Goal: Ask a question: Seek information or help from site administrators or community

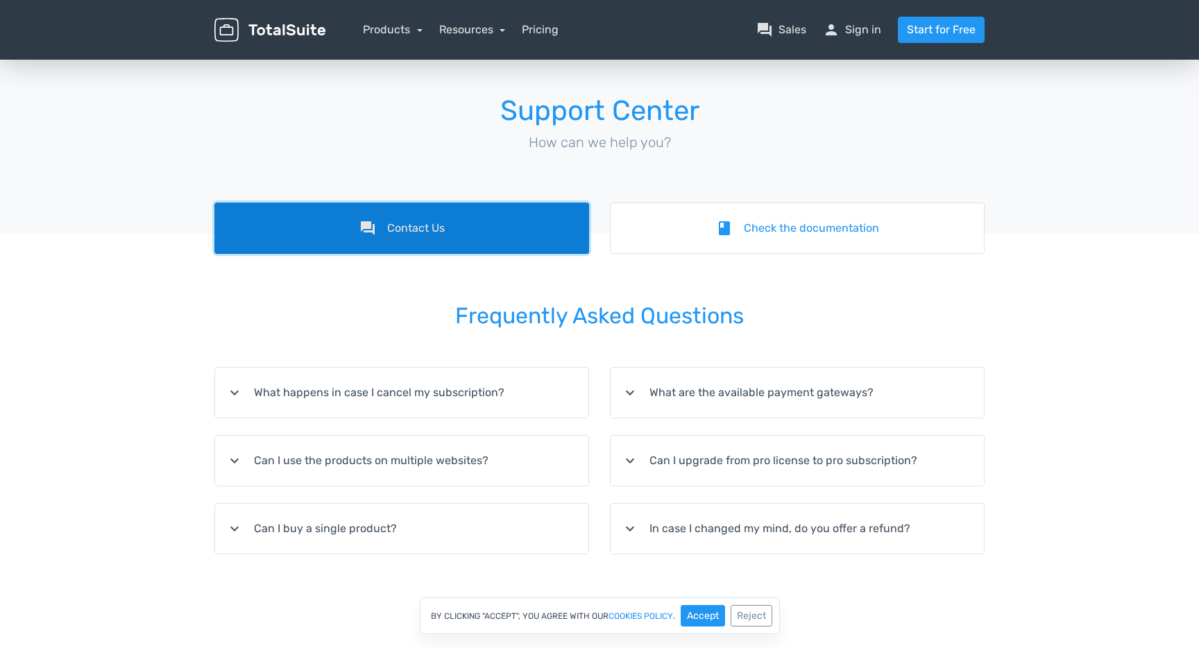
click at [493, 222] on link "forum Contact Us" at bounding box center [401, 228] width 375 height 51
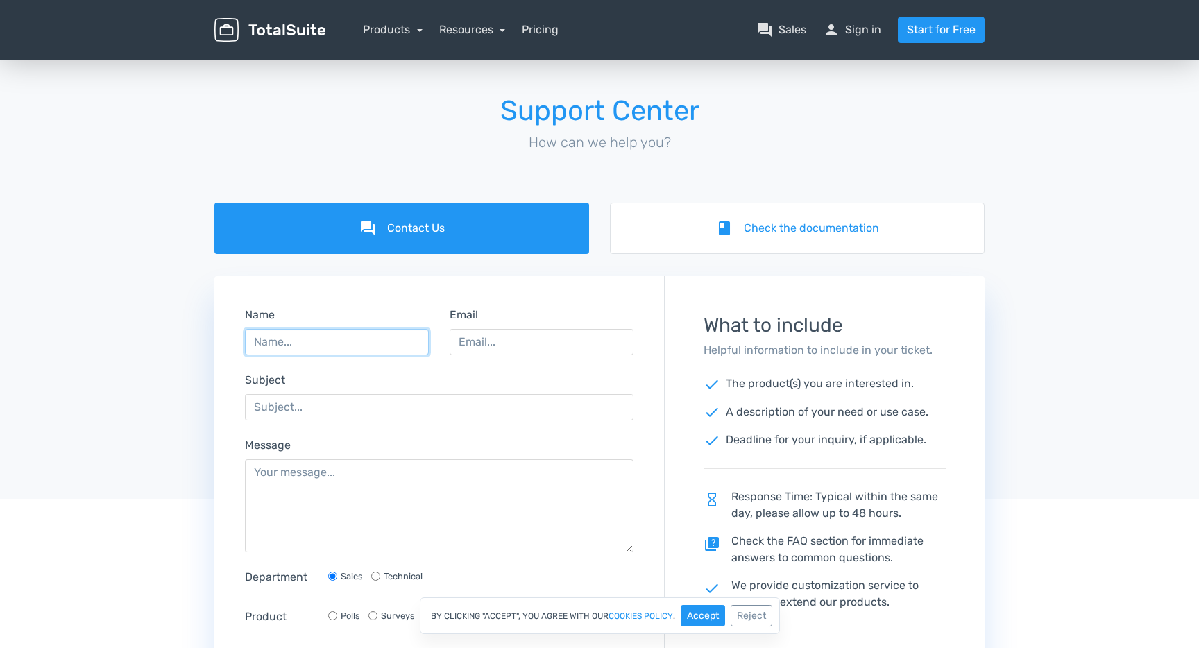
click at [350, 354] on input "Name" at bounding box center [337, 342] width 184 height 26
type input "[PERSON_NAME]"
click at [526, 340] on input "Email" at bounding box center [542, 342] width 184 height 26
type input "[EMAIL_ADDRESS][DOMAIN_NAME]"
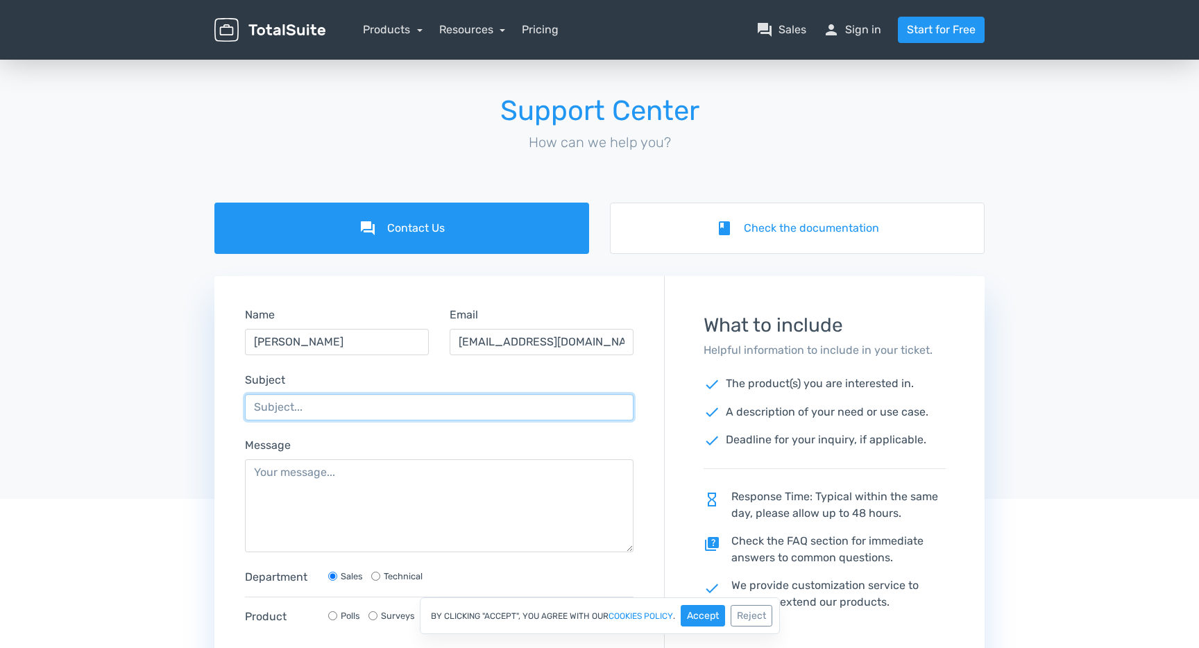
click at [500, 407] on input "Subject" at bounding box center [439, 407] width 389 height 26
type input "license key unable to activate and now we are unable to open the website"
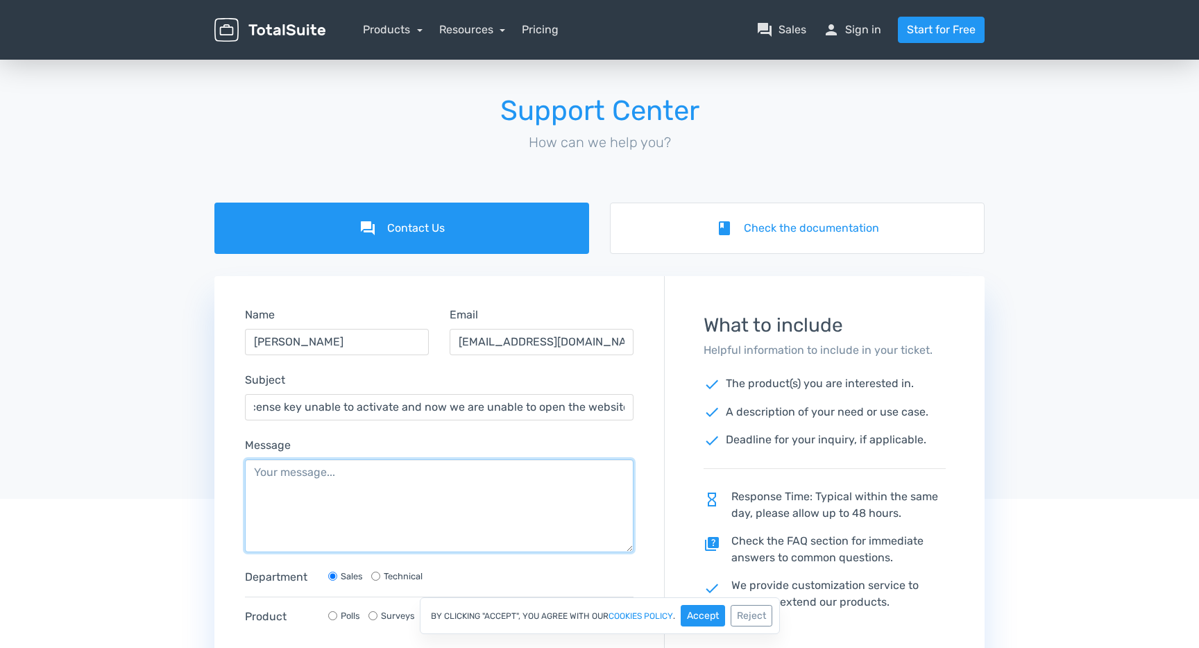
click at [415, 468] on textarea "Message" at bounding box center [439, 505] width 389 height 93
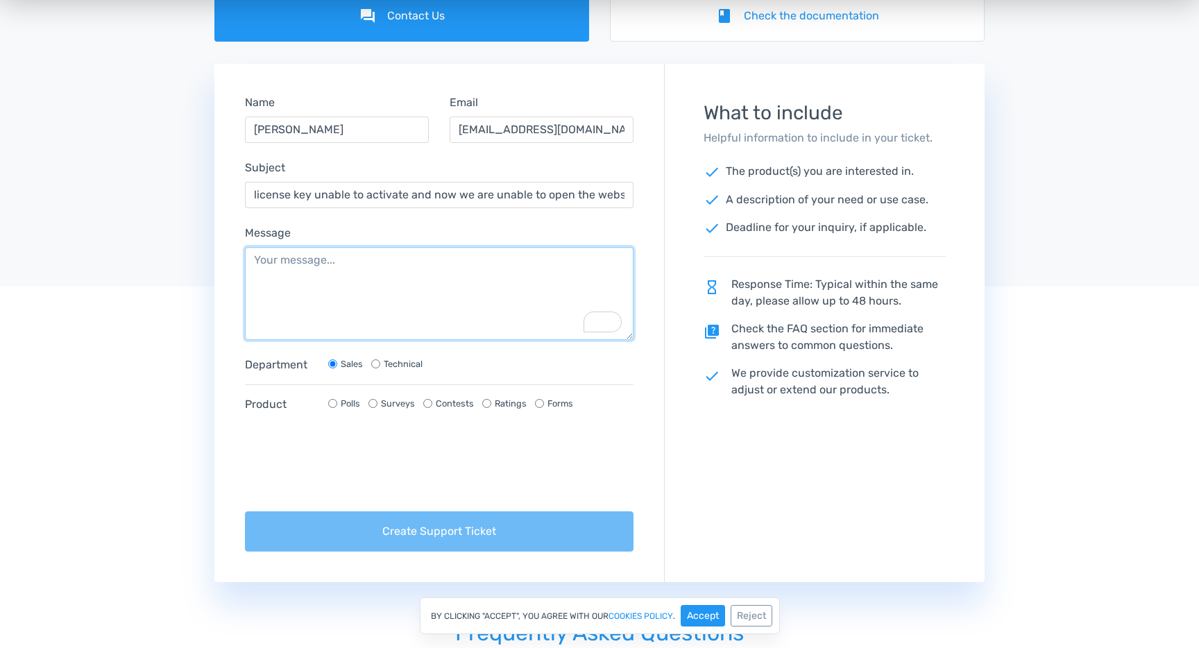
scroll to position [223, 0]
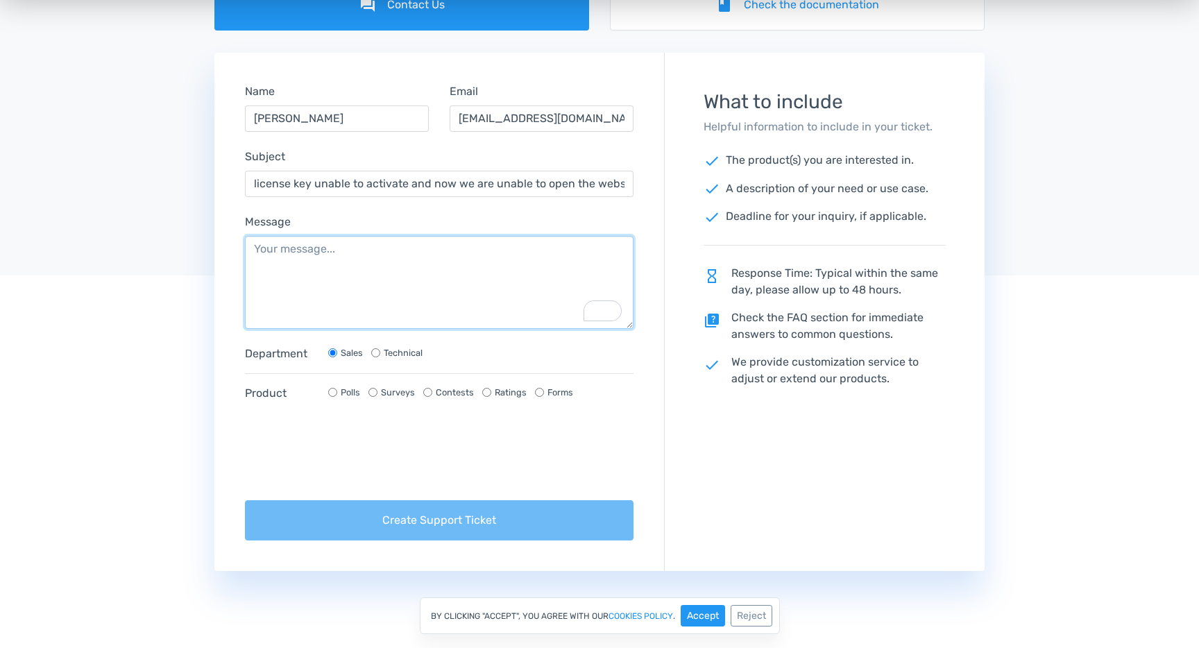
click at [373, 284] on textarea "Message" at bounding box center [439, 282] width 389 height 93
click at [864, 262] on div "What to include Helpful information to include in your ticket. check The produc…" at bounding box center [825, 247] width 282 height 351
drag, startPoint x: 736, startPoint y: 277, endPoint x: 949, endPoint y: 294, distance: 213.7
click at [949, 294] on div "What to include Helpful information to include in your ticket. check The produc…" at bounding box center [825, 247] width 282 height 351
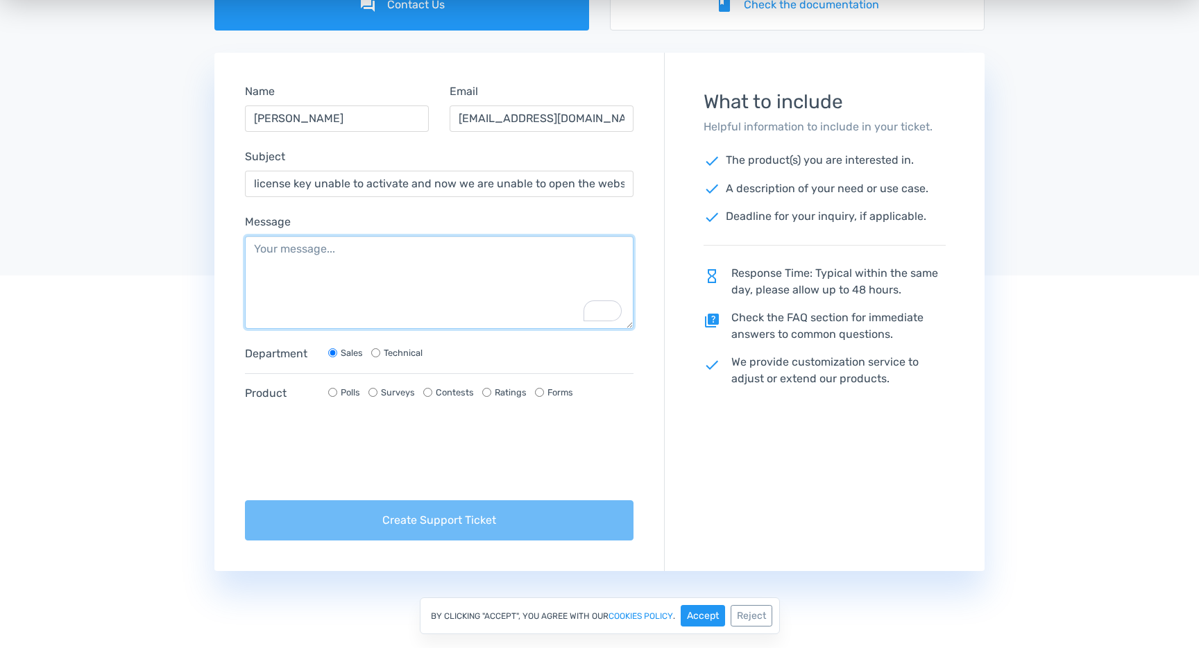
click at [358, 287] on textarea "Message" at bounding box center [439, 282] width 389 height 93
click at [390, 273] on textarea "Message" at bounding box center [439, 282] width 389 height 93
click at [415, 269] on textarea "Message" at bounding box center [439, 282] width 389 height 93
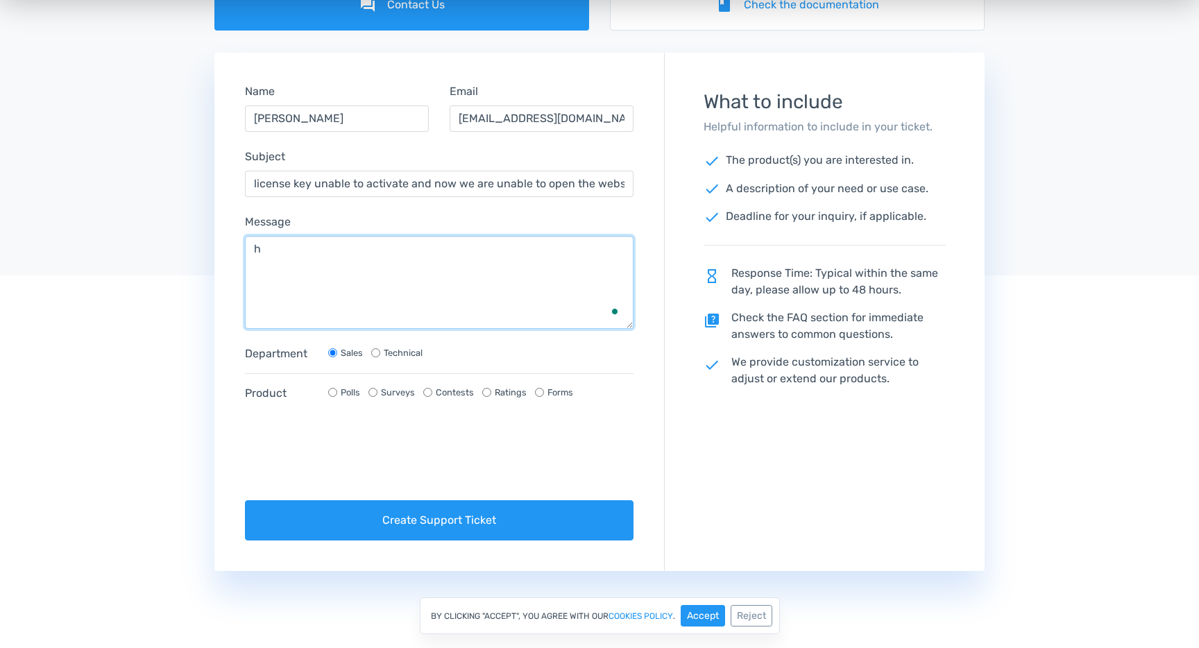
type textarea "h"
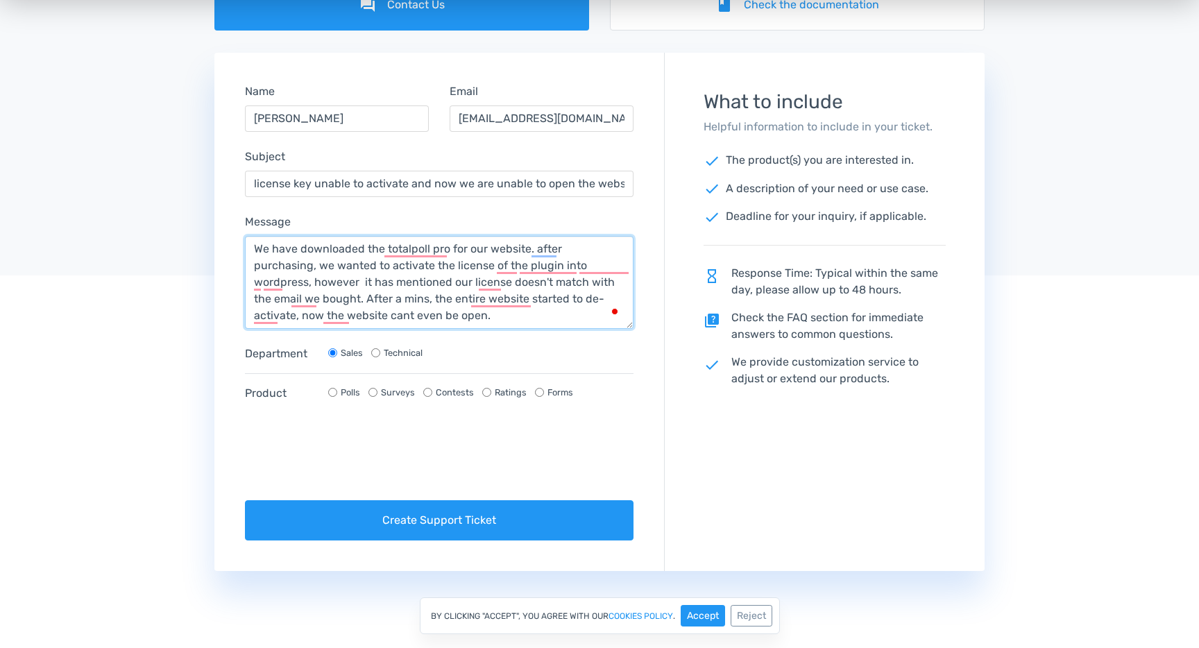
type textarea "We have downloaded the totalpoll pro for our website. after purchasing, we want…"
click at [410, 351] on label "Technical" at bounding box center [403, 352] width 39 height 13
click at [380, 351] on input "Technical" at bounding box center [375, 352] width 9 height 9
radio input "true"
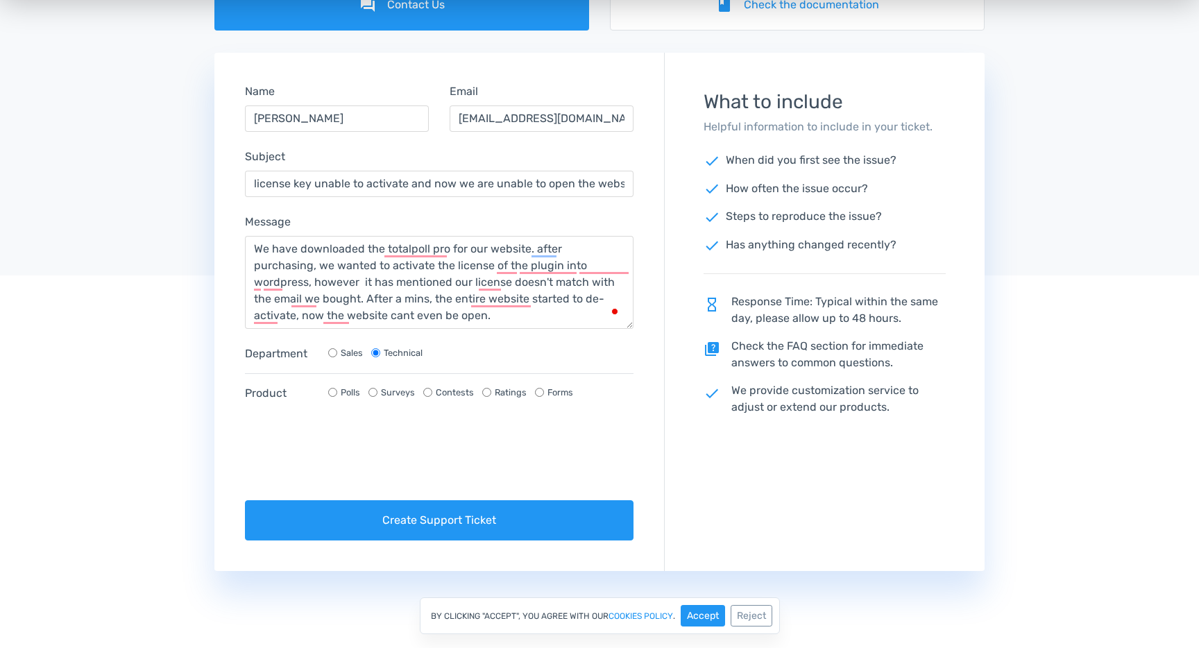
click at [353, 351] on label "Sales" at bounding box center [352, 352] width 22 height 13
click at [337, 351] on input "Sales" at bounding box center [332, 352] width 9 height 9
radio input "true"
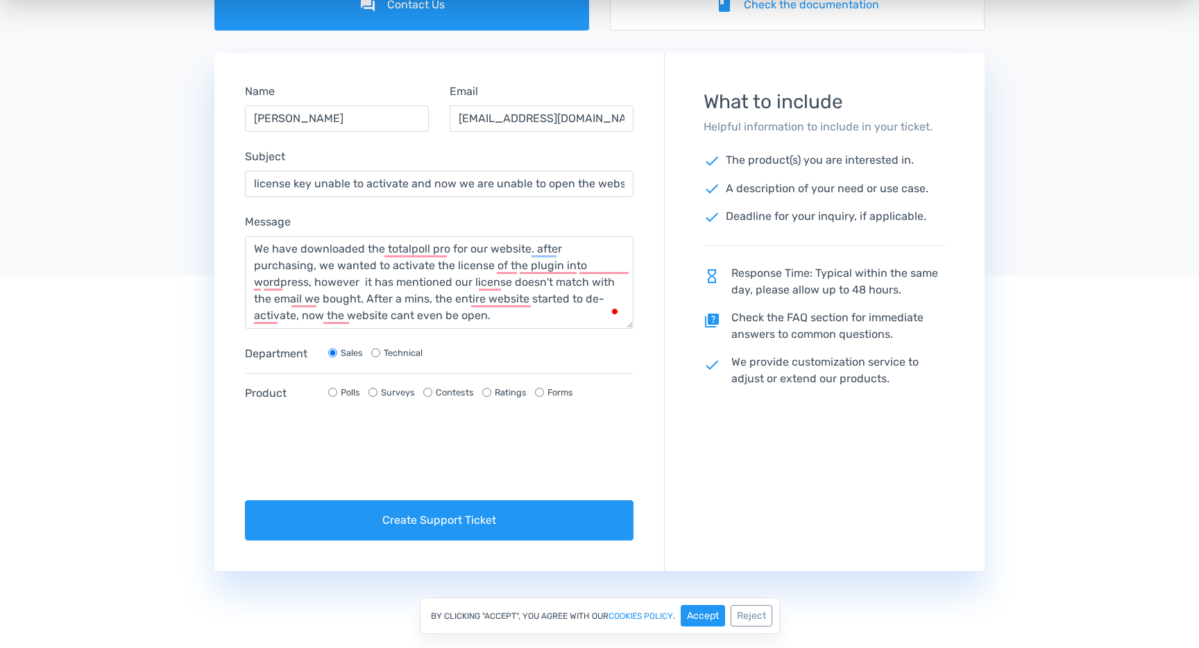
click at [410, 351] on label "Technical" at bounding box center [403, 352] width 39 height 13
click at [380, 351] on input "Technical" at bounding box center [375, 352] width 9 height 9
radio input "true"
radio input "false"
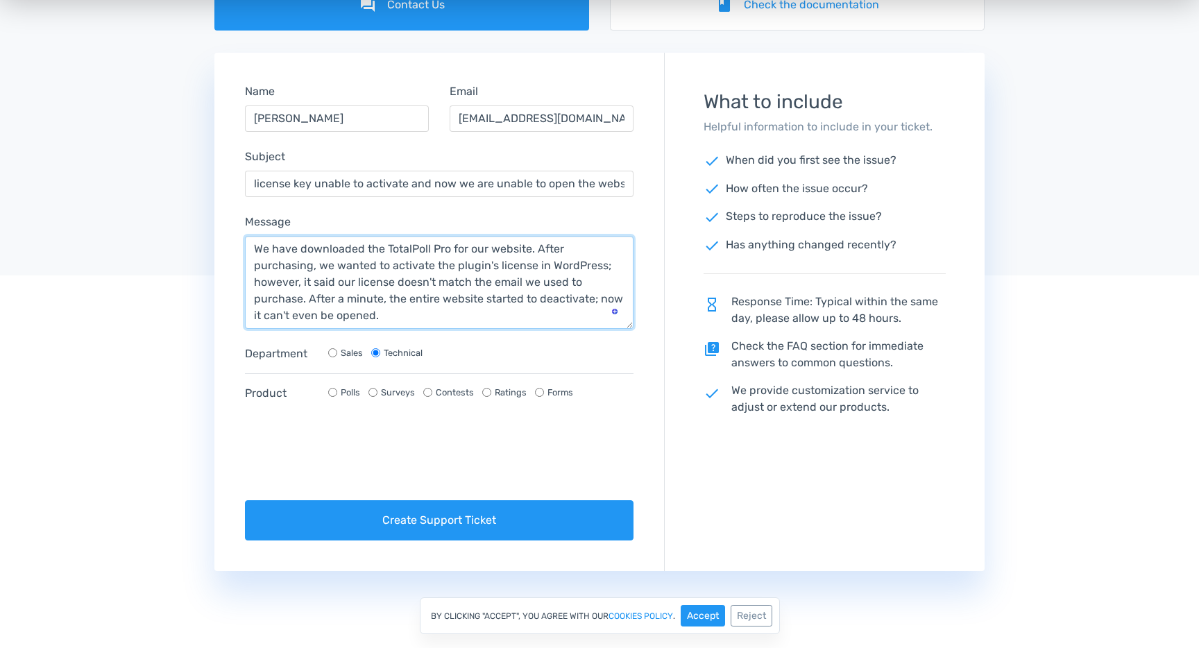
type textarea "We have downloaded the TotalPoll Pro for our website. After purchasing, we want…"
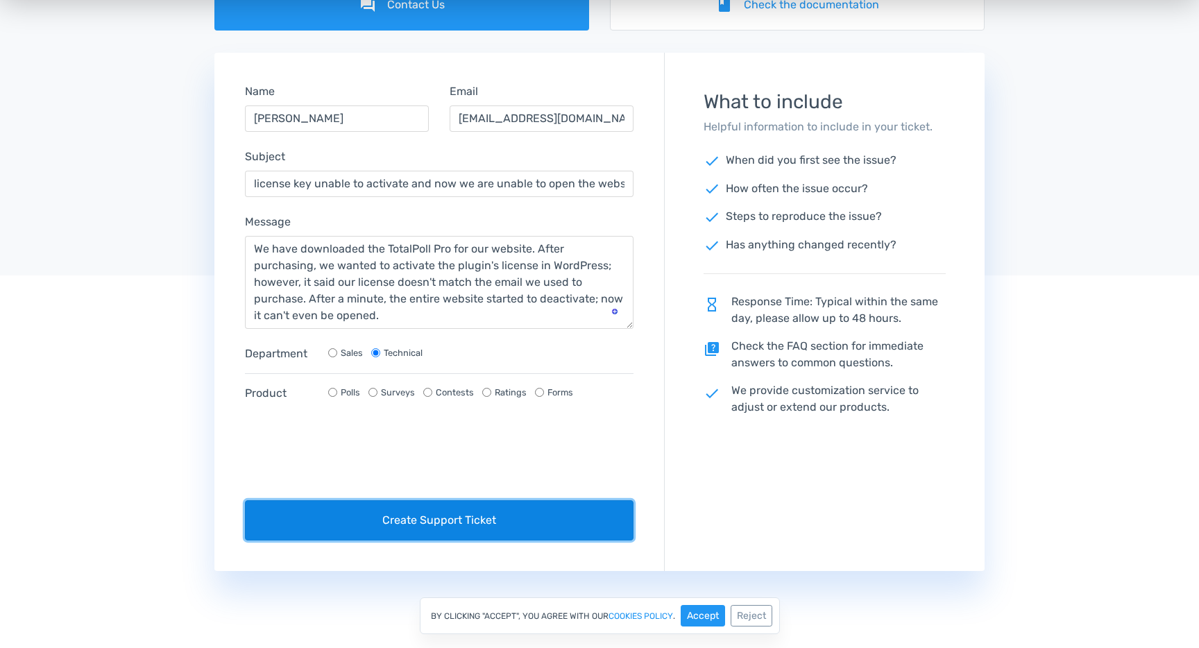
click at [441, 516] on button "Create Support Ticket" at bounding box center [439, 520] width 389 height 40
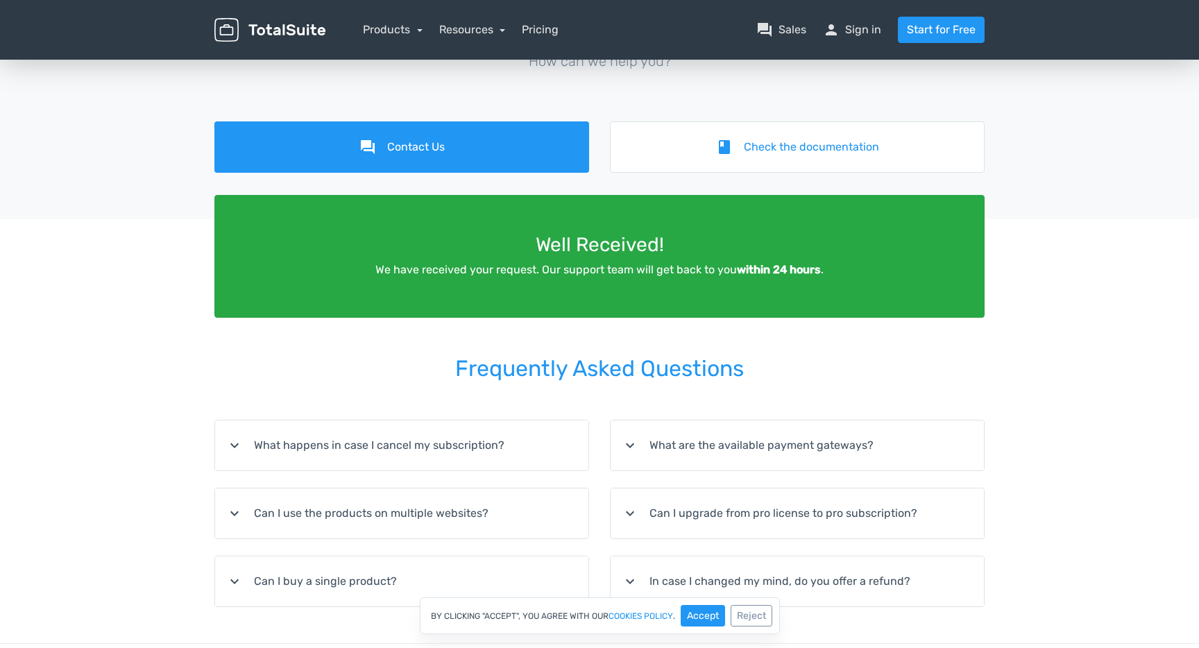
scroll to position [122, 0]
